Goal: Task Accomplishment & Management: Manage account settings

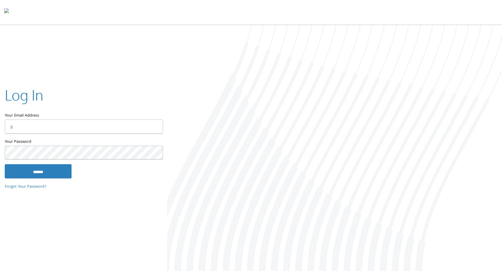
type input "**********"
click at [5, 164] on input "******" at bounding box center [38, 171] width 67 height 14
type input "**********"
click at [5, 164] on input "******" at bounding box center [38, 171] width 67 height 14
